Goal: Task Accomplishment & Management: Complete application form

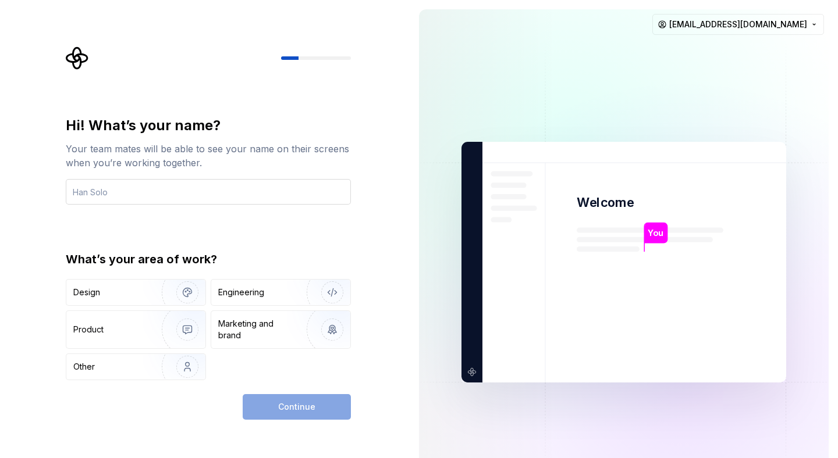
click at [154, 181] on input "text" at bounding box center [208, 192] width 285 height 26
type input "DOmago"
type button "Design"
click at [118, 190] on input "DOmago" at bounding box center [208, 192] width 285 height 26
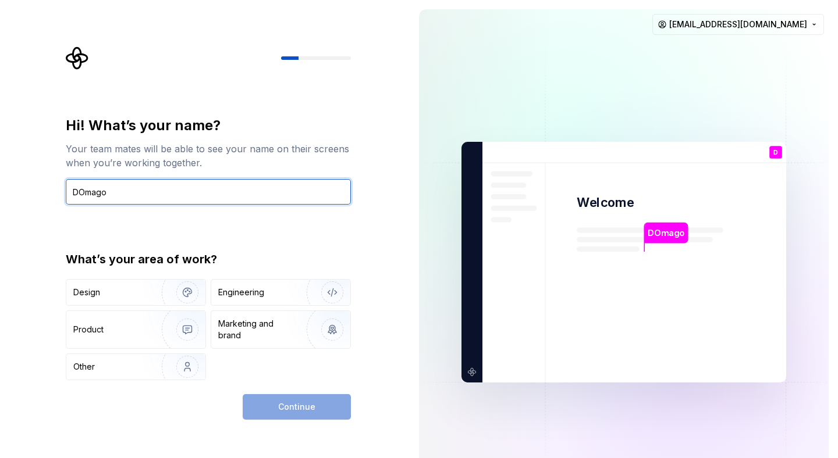
type input "DOmag"
type input "d"
type input "Domagoj"
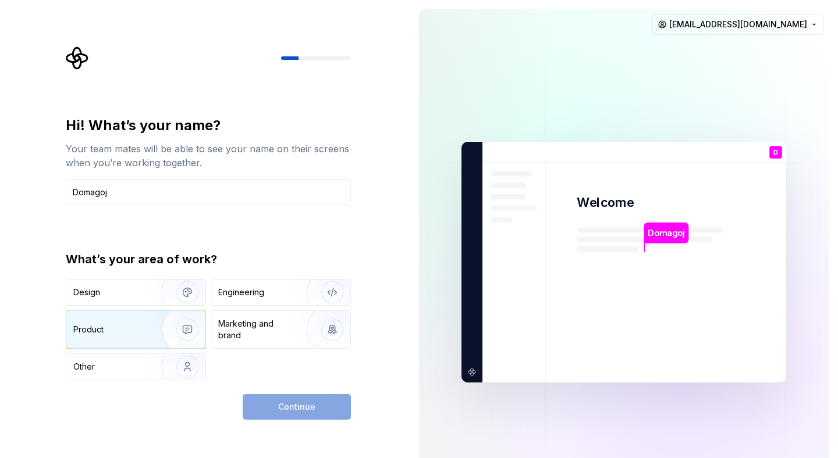
click at [189, 312] on img "button" at bounding box center [180, 330] width 74 height 78
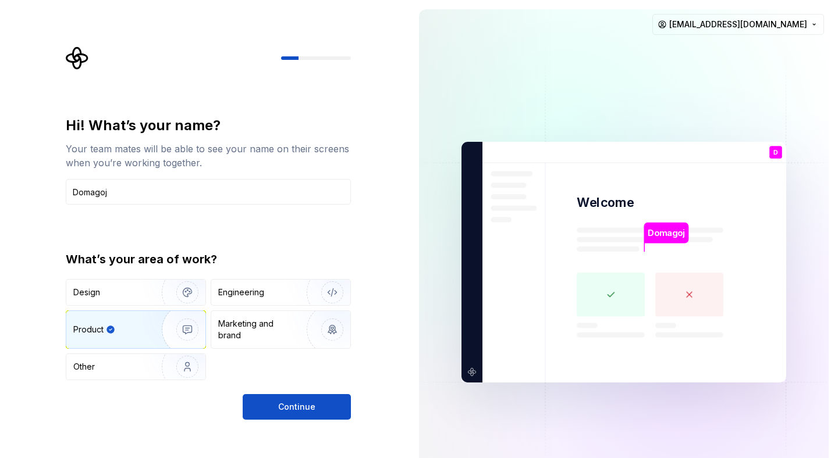
click at [189, 312] on img "button" at bounding box center [180, 330] width 74 height 78
click at [194, 296] on img "button" at bounding box center [180, 293] width 74 height 78
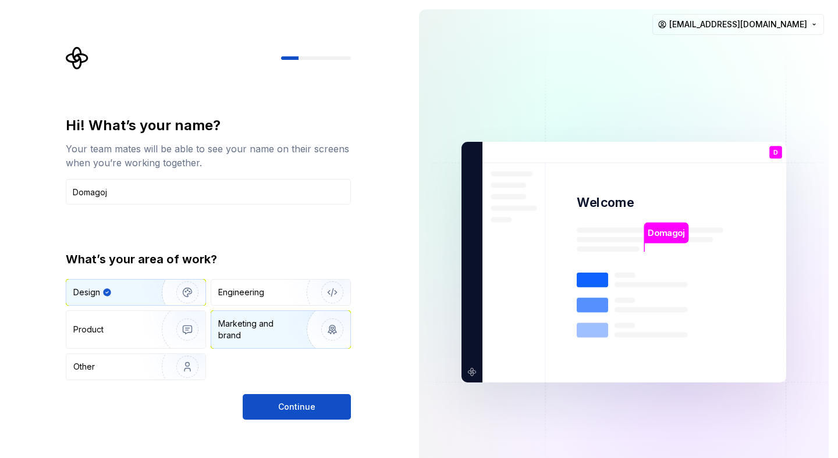
click at [264, 346] on div "Marketing and brand" at bounding box center [280, 329] width 139 height 37
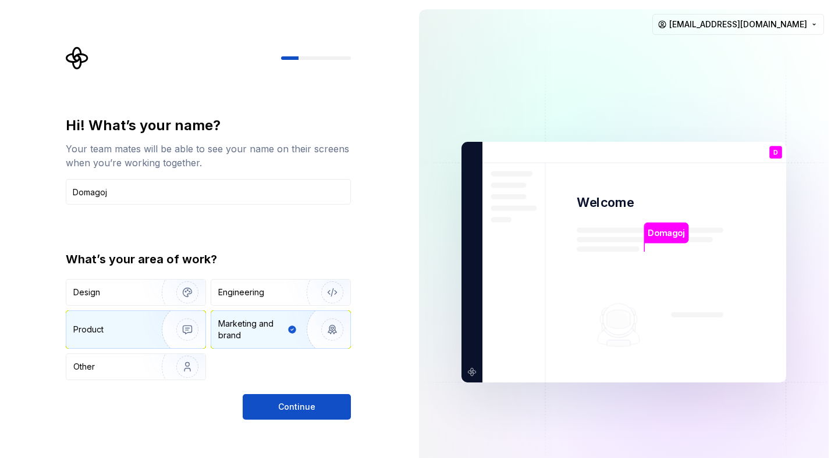
click at [160, 337] on img "button" at bounding box center [180, 330] width 74 height 78
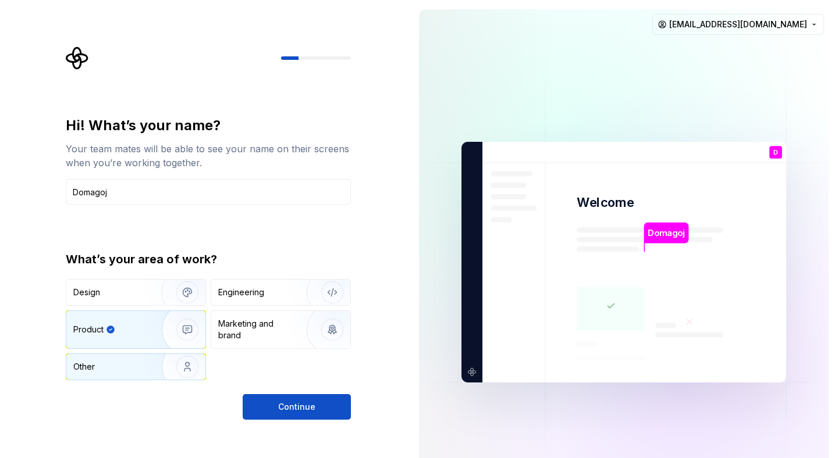
click at [160, 360] on img "button" at bounding box center [180, 367] width 74 height 78
click at [301, 443] on div "Hi! What’s your name? Your team mates will be able to see your name on their sc…" at bounding box center [205, 262] width 410 height 525
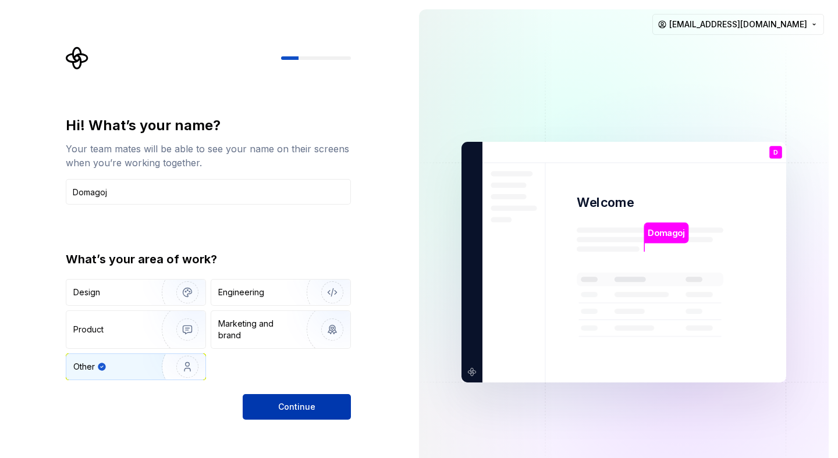
click at [293, 409] on span "Continue" at bounding box center [296, 407] width 37 height 12
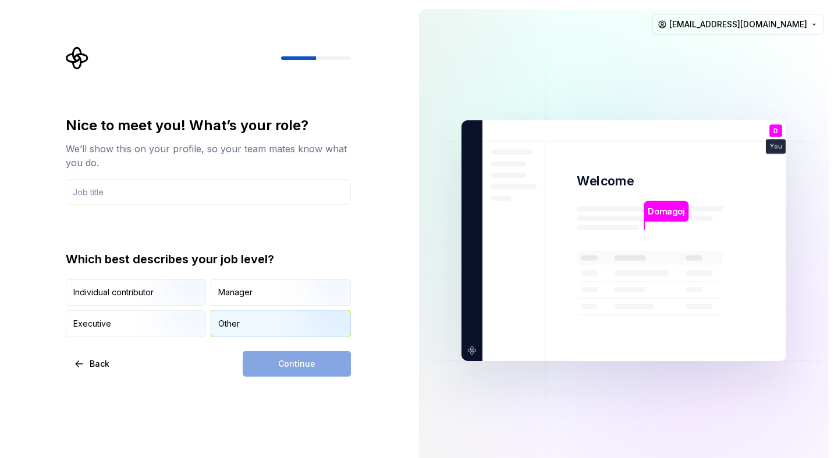
click at [237, 316] on div "Other" at bounding box center [280, 324] width 139 height 26
click at [266, 354] on div "Continue" at bounding box center [297, 364] width 108 height 26
click at [212, 230] on div "Nice to meet you! What’s your role? We’ll show this on your profile, so your te…" at bounding box center [208, 226] width 285 height 221
click at [227, 193] on input "text" at bounding box center [208, 192] width 285 height 26
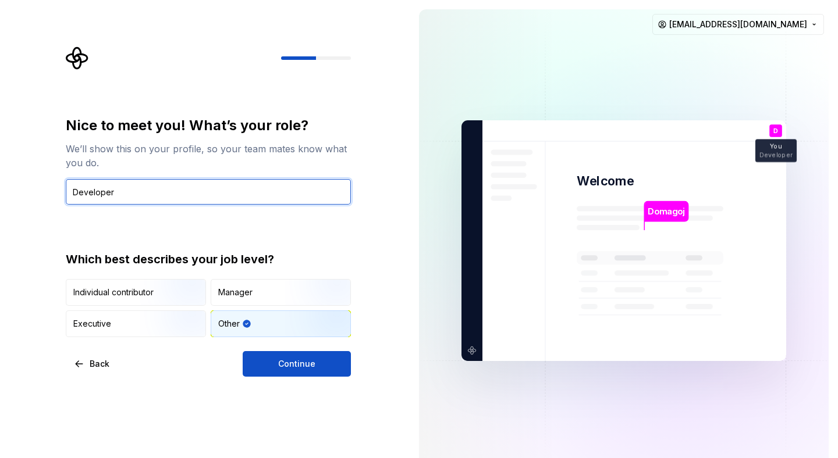
type input "Developer"
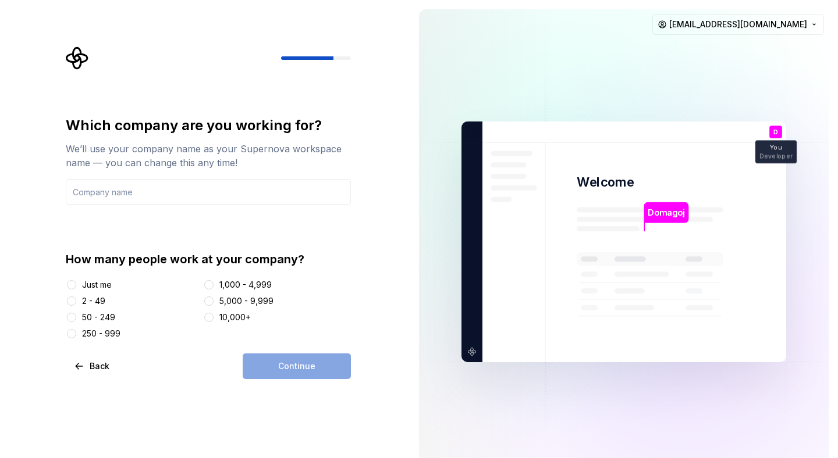
click at [287, 346] on div "Which company are you working for? We’ll use your company name as your Supernov…" at bounding box center [208, 247] width 285 height 263
click at [97, 276] on div "How many people work at your company? Just me 2 - 49 50 - 249 250 - 999 1,000 -…" at bounding box center [208, 295] width 285 height 88
click at [97, 283] on div "Just me" at bounding box center [97, 285] width 30 height 12
click at [76, 283] on button "Just me" at bounding box center [71, 284] width 9 height 9
click at [175, 187] on input "text" at bounding box center [208, 192] width 285 height 26
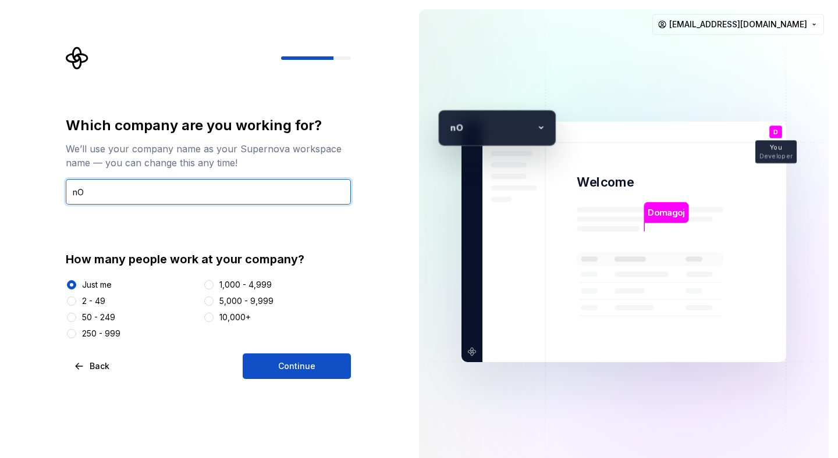
type input "n"
type input "No one"
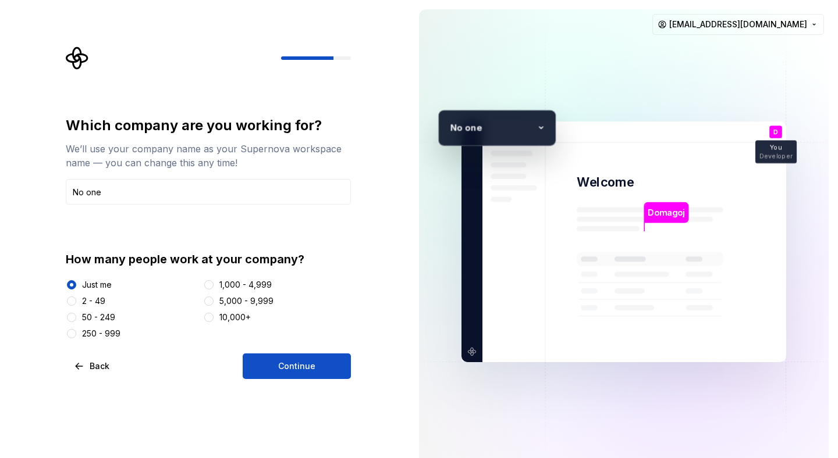
click at [286, 350] on div "Which company are you working for? We’ll use your company name as your Supernov…" at bounding box center [208, 247] width 285 height 263
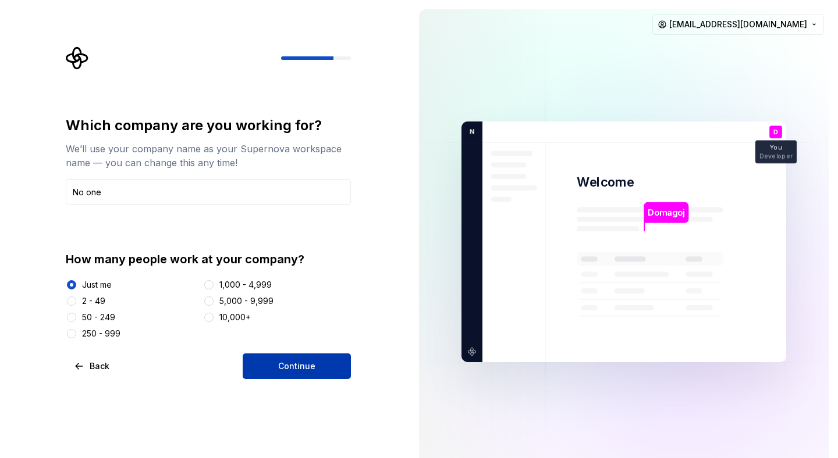
click at [286, 362] on span "Continue" at bounding box center [296, 367] width 37 height 12
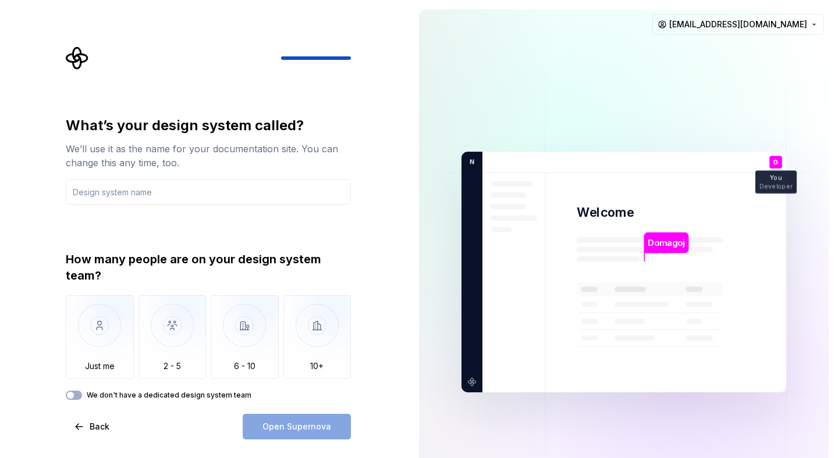
type input "f"
type input "F"
type input "w"
type input "Workshop"
click at [106, 337] on img "button" at bounding box center [100, 335] width 68 height 78
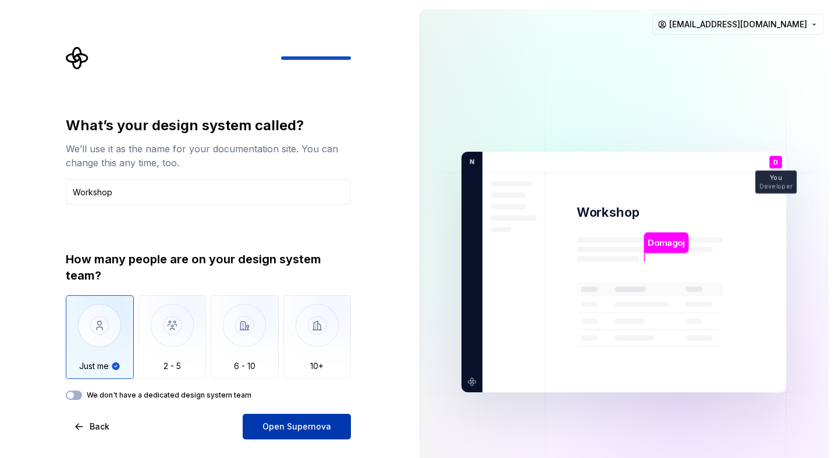
click at [282, 415] on button "Open Supernova" at bounding box center [297, 427] width 108 height 26
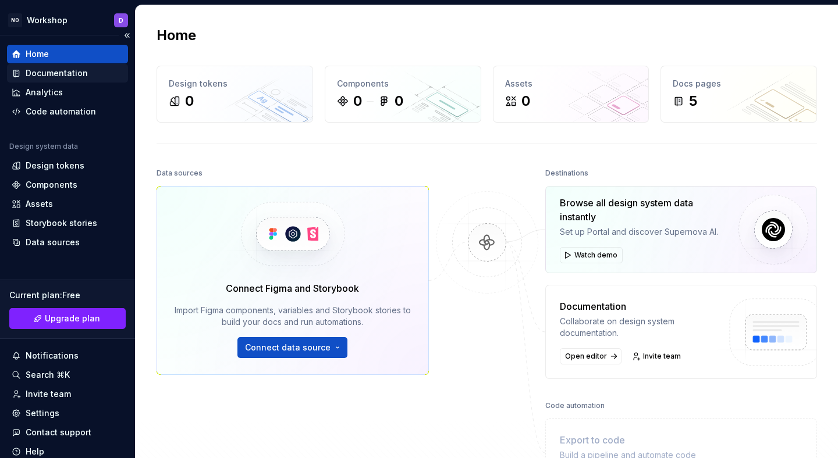
click at [82, 72] on div "Documentation" at bounding box center [57, 73] width 62 height 12
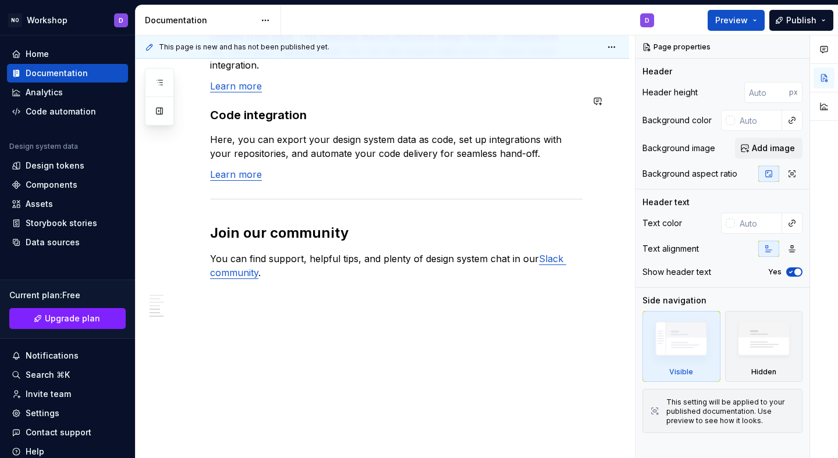
scroll to position [588, 0]
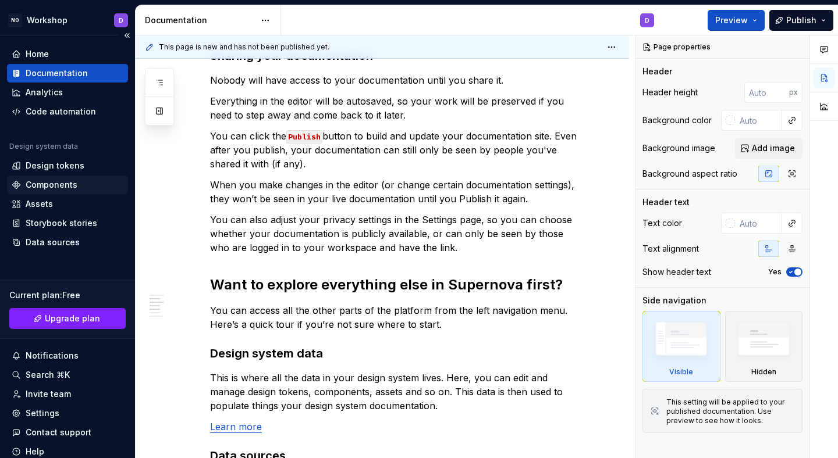
click at [71, 181] on div "Components" at bounding box center [52, 185] width 52 height 12
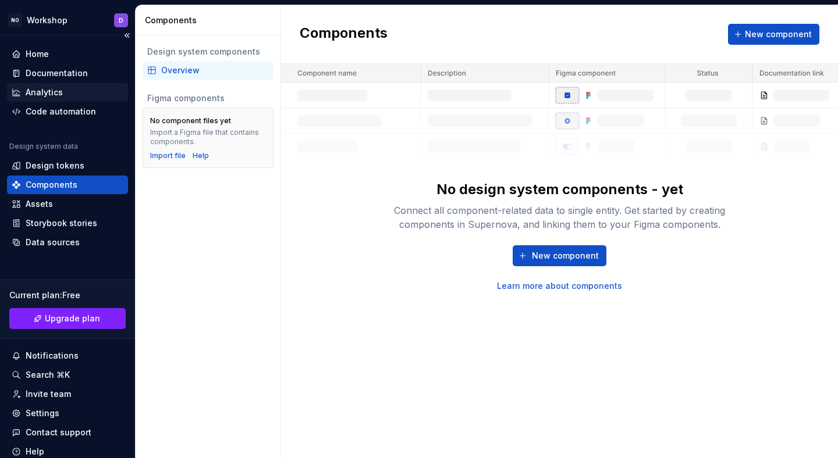
click at [67, 94] on div "Analytics" at bounding box center [68, 93] width 112 height 12
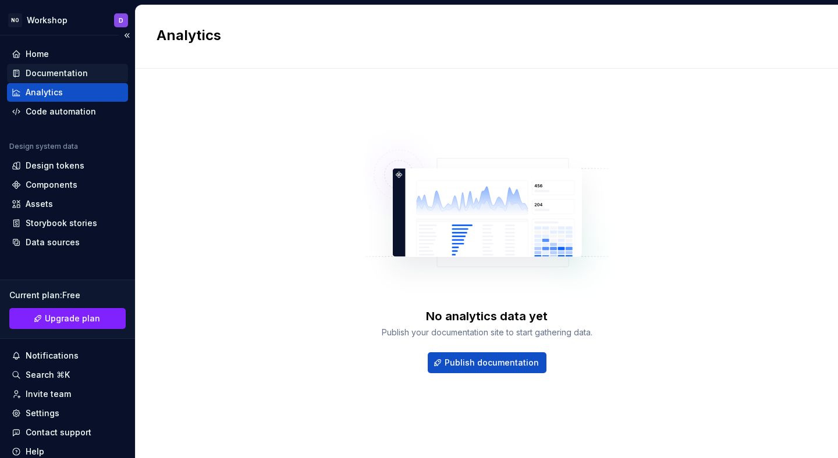
click at [79, 70] on div "Documentation" at bounding box center [57, 73] width 62 height 12
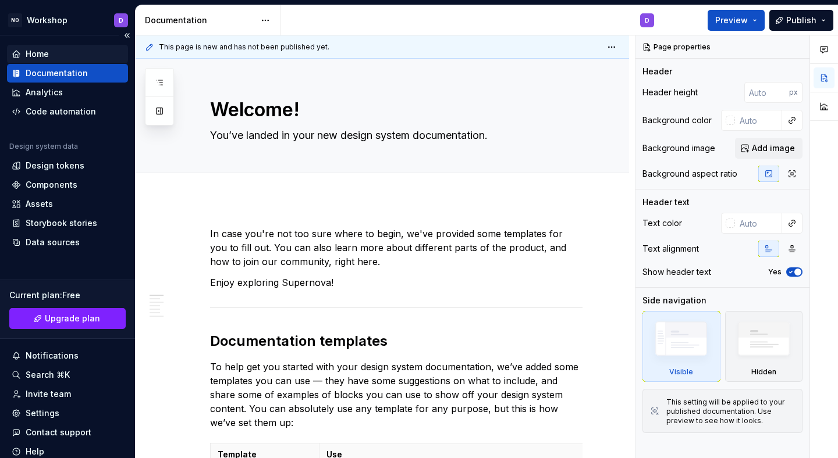
click at [77, 55] on div "Home" at bounding box center [68, 54] width 112 height 12
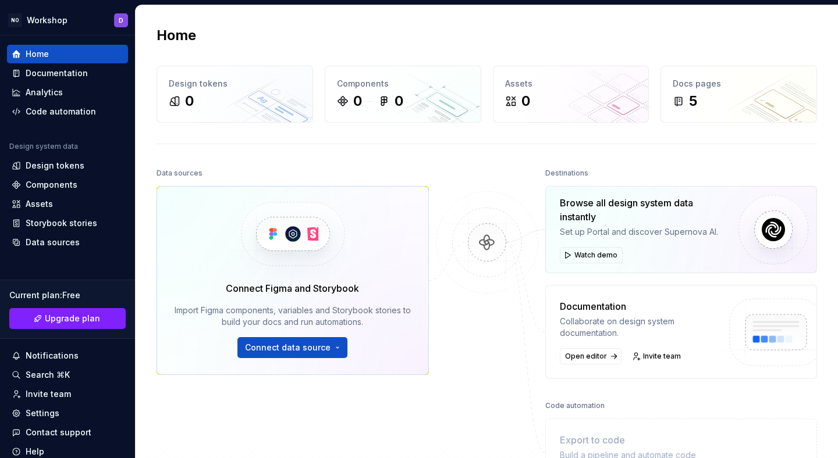
click at [277, 314] on div "Import Figma components, variables and Storybook stories to build your docs and…" at bounding box center [292, 316] width 239 height 23
click at [485, 236] on img at bounding box center [486, 254] width 113 height 126
click at [49, 19] on html "NO Workshop D Home Documentation Analytics Code automation Design system data D…" at bounding box center [419, 229] width 838 height 458
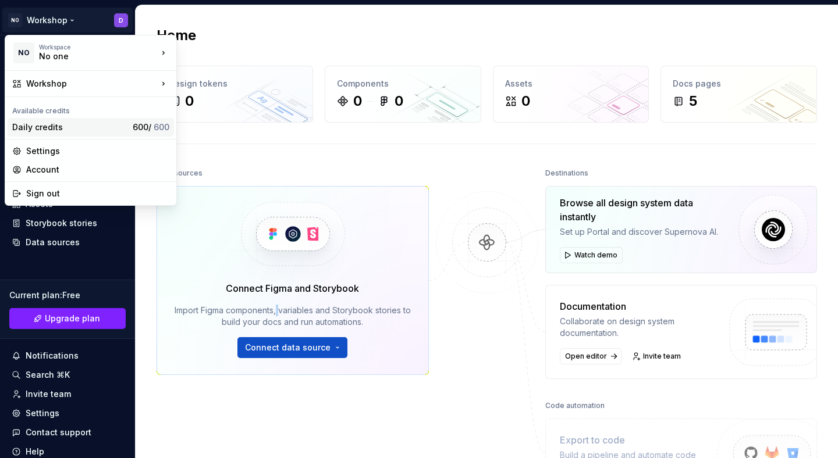
click at [80, 131] on div "Daily credits" at bounding box center [70, 128] width 116 height 12
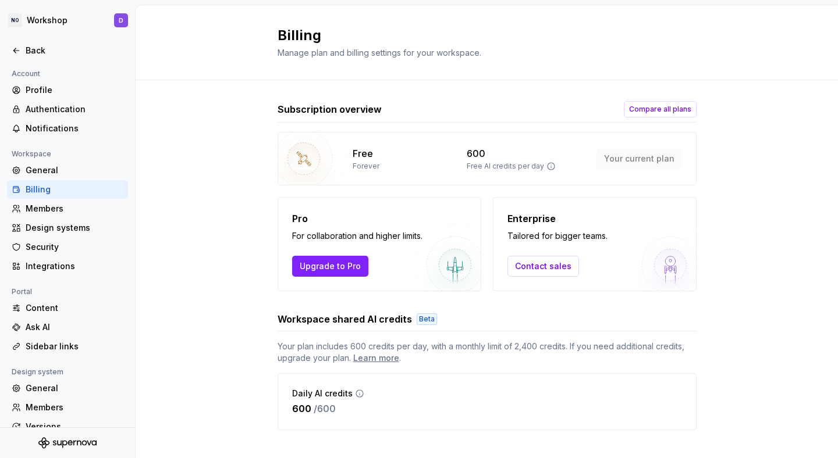
click at [194, 105] on div "Subscription overview Compare all plans Free Forever 600 Free AI credits per da…" at bounding box center [487, 277] width 702 height 394
click at [72, 314] on div "Content" at bounding box center [67, 308] width 121 height 19
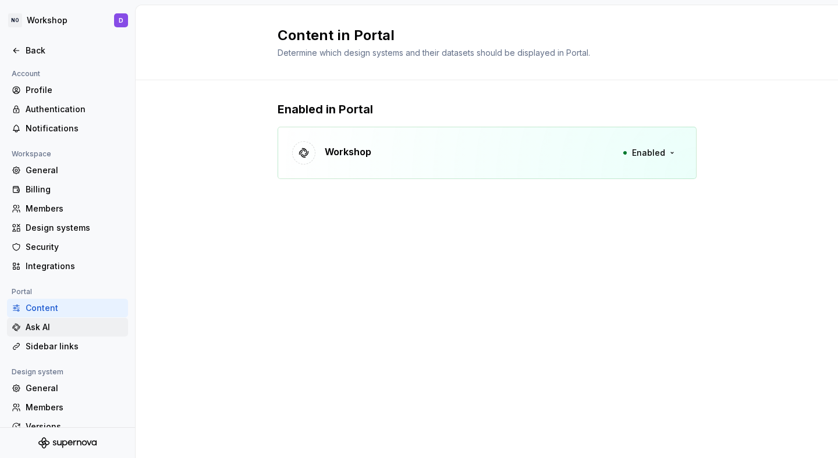
click at [63, 325] on div "Ask AI" at bounding box center [75, 328] width 98 height 12
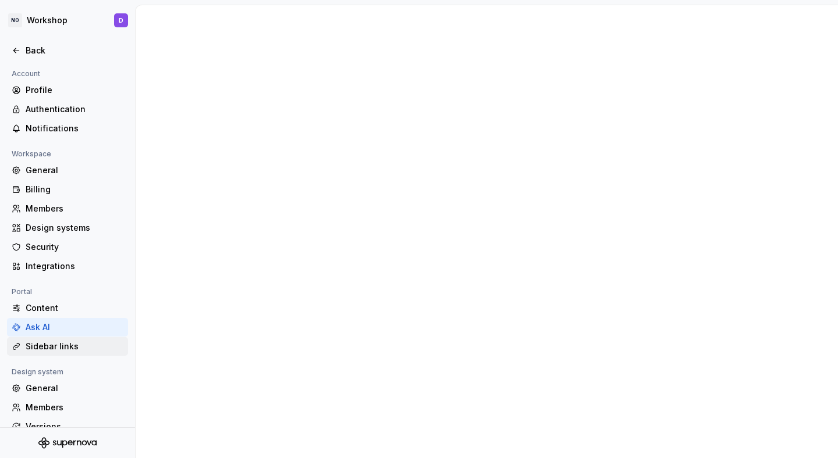
type textarea "*"
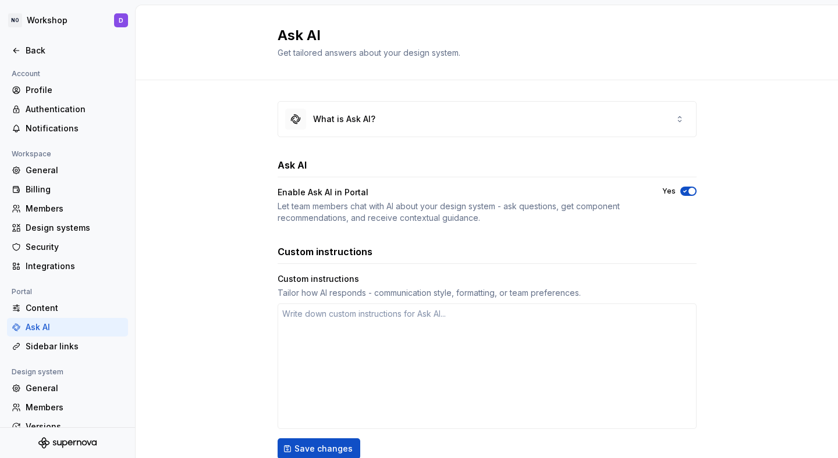
scroll to position [54, 0]
